Goal: Find specific page/section: Find specific page/section

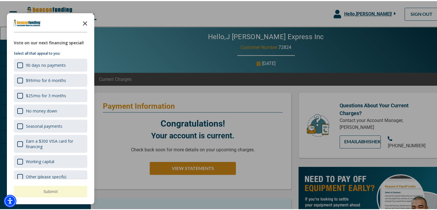
click at [82, 23] on icon "Close the survey" at bounding box center [84, 21] width 11 height 11
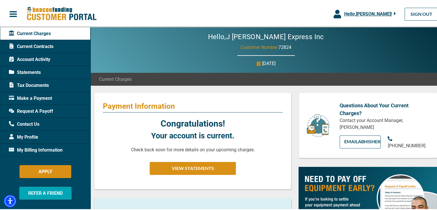
click at [31, 69] on span "Statements" at bounding box center [25, 71] width 32 height 7
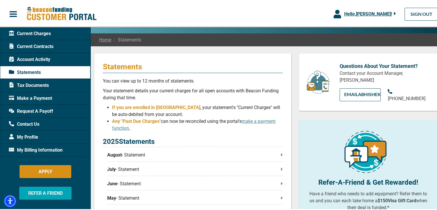
scroll to position [57, 0]
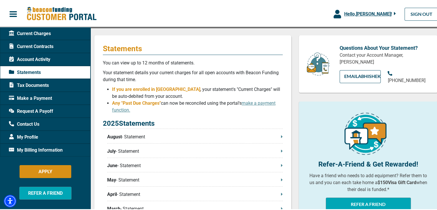
click at [191, 138] on p "August - Statement" at bounding box center [194, 135] width 175 height 7
click at [281, 138] on icon at bounding box center [282, 135] width 2 height 5
click at [277, 136] on p "August - Statement" at bounding box center [194, 135] width 175 height 7
click at [34, 44] on span "Current Contracts" at bounding box center [31, 45] width 45 height 7
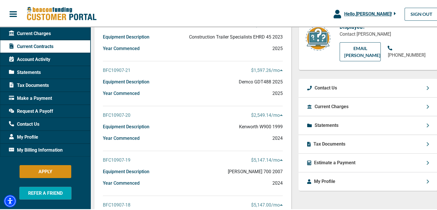
scroll to position [86, 0]
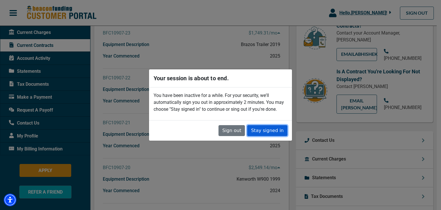
click at [257, 130] on button "Stay signed in" at bounding box center [267, 130] width 40 height 11
